Goal: Find specific page/section: Find specific page/section

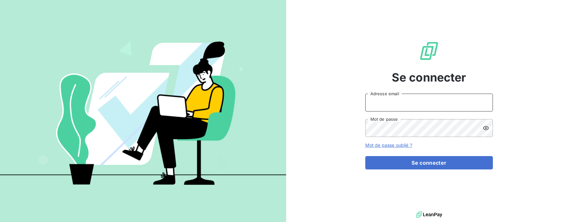
type input "[EMAIL_ADDRESS][DOMAIN_NAME]"
click at [359, 3] on div "Se connecter [EMAIL_ADDRESS][DOMAIN_NAME] Adresse email Mot de passe Mot de pas…" at bounding box center [429, 105] width 286 height 210
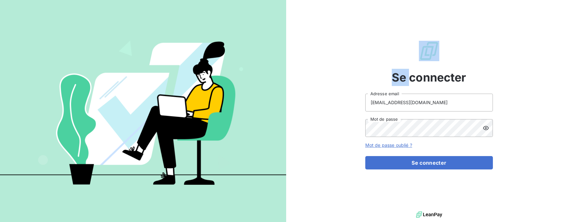
click at [359, 3] on div "Se connecter [EMAIL_ADDRESS][DOMAIN_NAME] Adresse email Mot de passe Mot de pas…" at bounding box center [429, 105] width 286 height 210
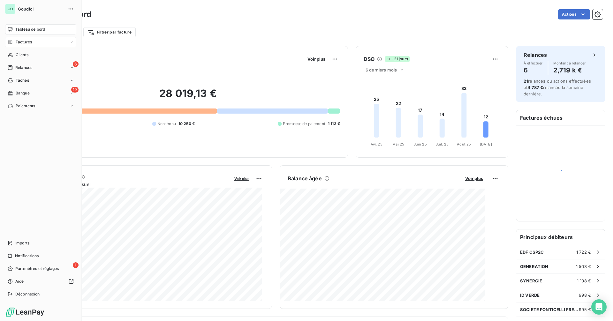
click at [21, 42] on span "Factures" at bounding box center [24, 42] width 16 height 6
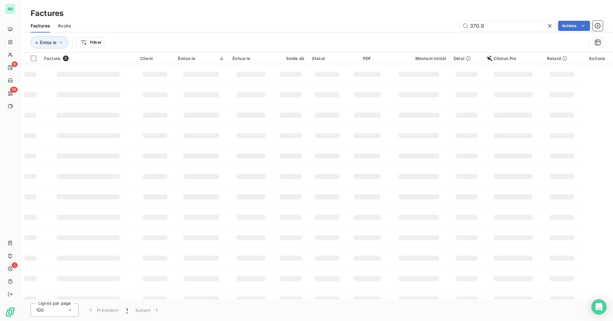
drag, startPoint x: 483, startPoint y: 26, endPoint x: 438, endPoint y: 26, distance: 45.3
click at [438, 26] on div "370.9 Actions" at bounding box center [341, 26] width 524 height 10
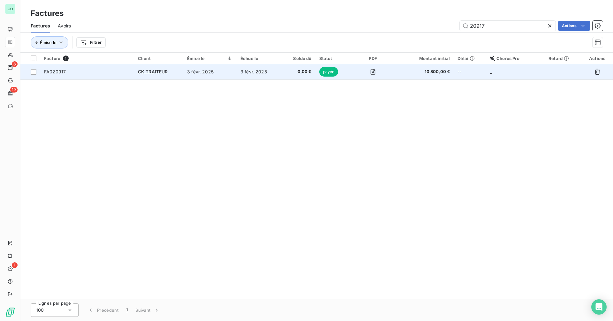
type input "20917"
click at [234, 72] on td "3 févr. 2025" at bounding box center [209, 71] width 53 height 15
